Goal: Task Accomplishment & Management: Manage account settings

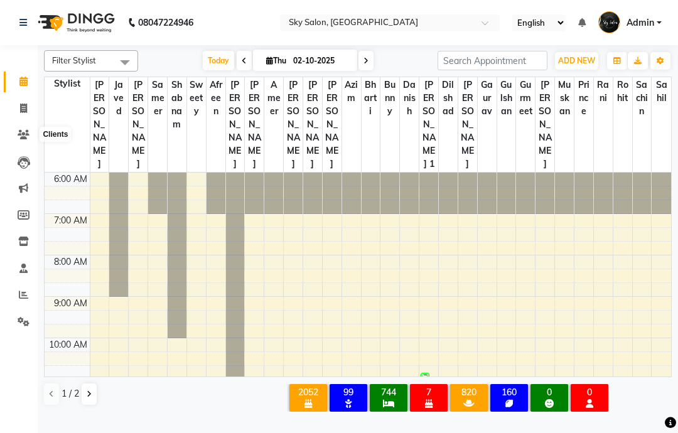
click at [18, 132] on icon at bounding box center [24, 134] width 12 height 9
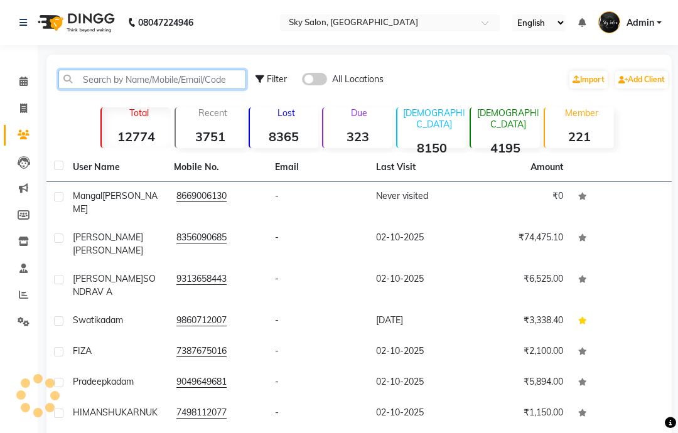
click at [169, 89] on input "text" at bounding box center [152, 79] width 188 height 19
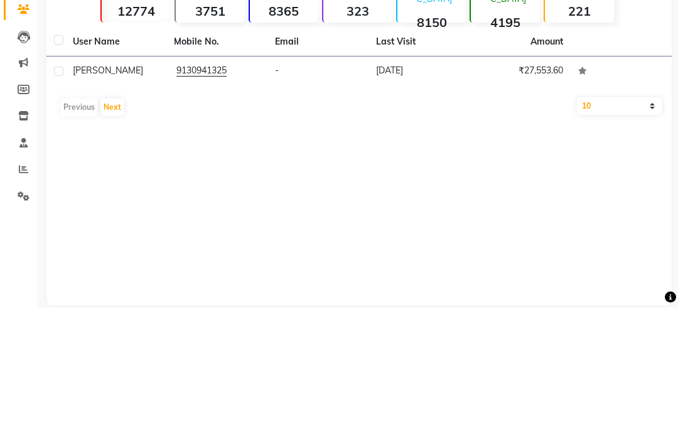
type input "9130941325"
click at [305, 182] on td "-" at bounding box center [317, 197] width 101 height 31
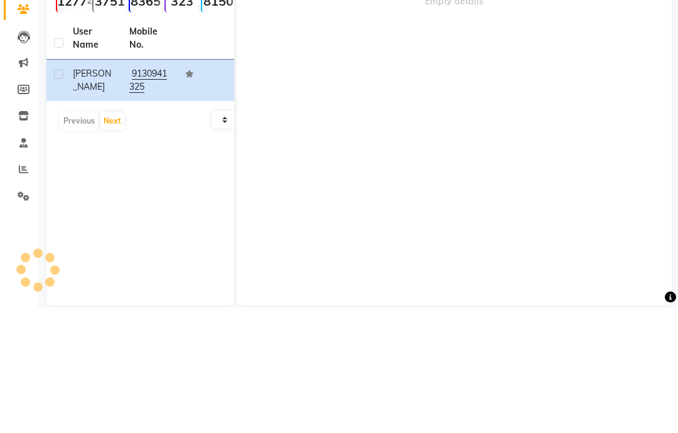
scroll to position [35, 0]
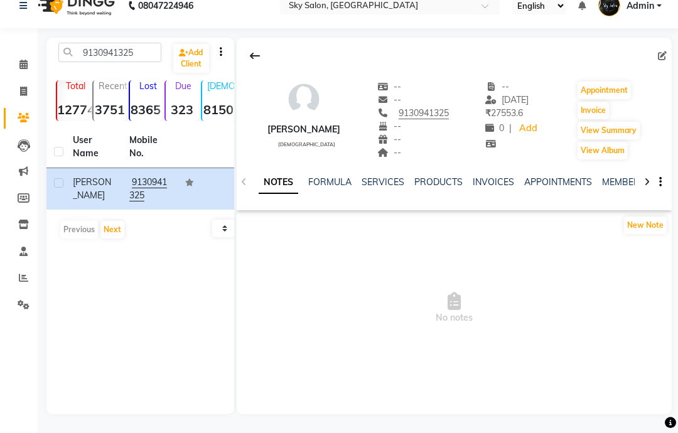
click at [390, 185] on link "SERVICES" at bounding box center [383, 181] width 43 height 11
